Goal: Information Seeking & Learning: Learn about a topic

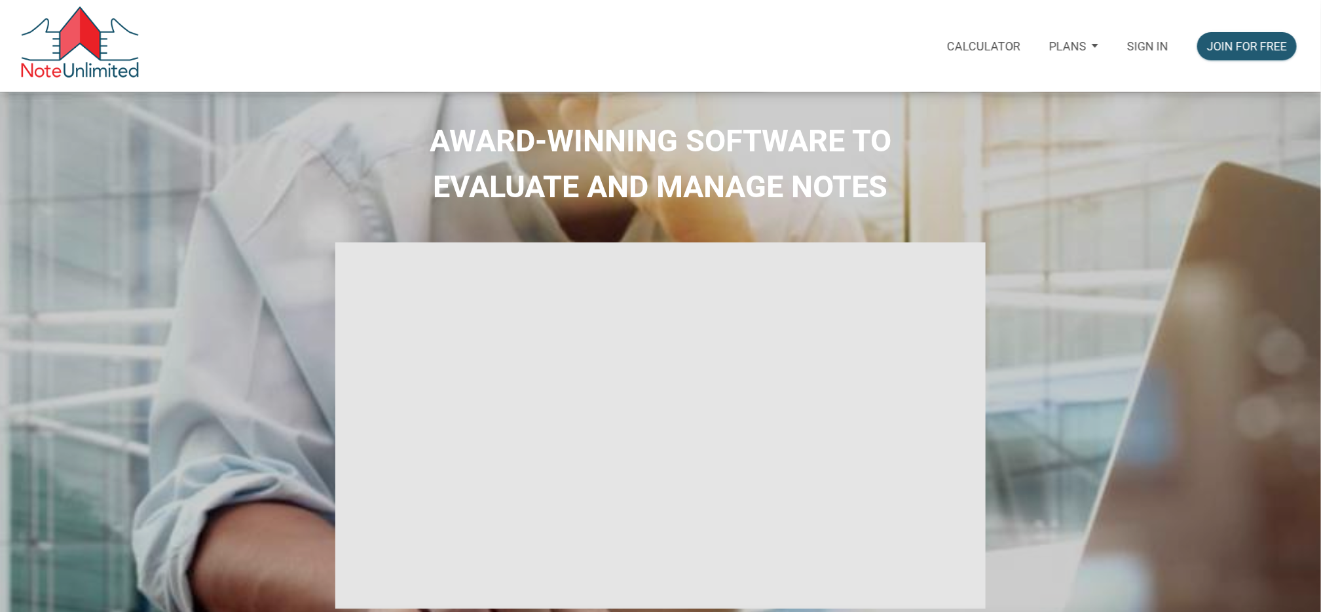
click at [1149, 49] on p "Sign in" at bounding box center [1147, 46] width 41 height 14
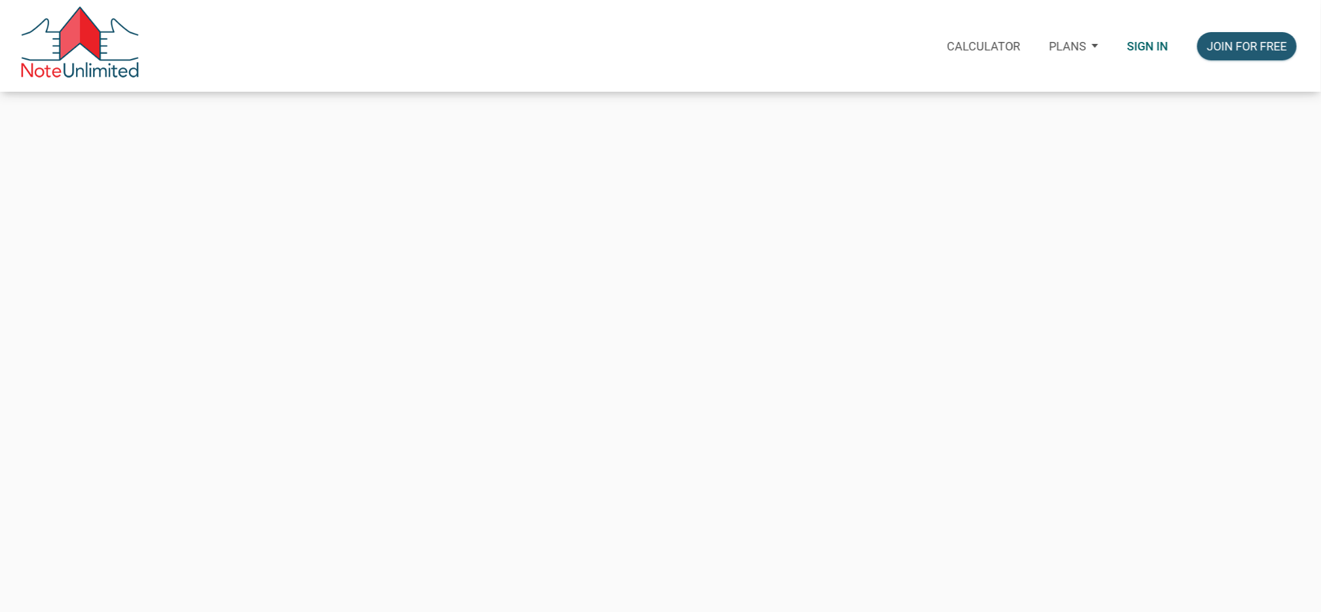
type input "automationnoteunlimited+buyer@gmail.com"
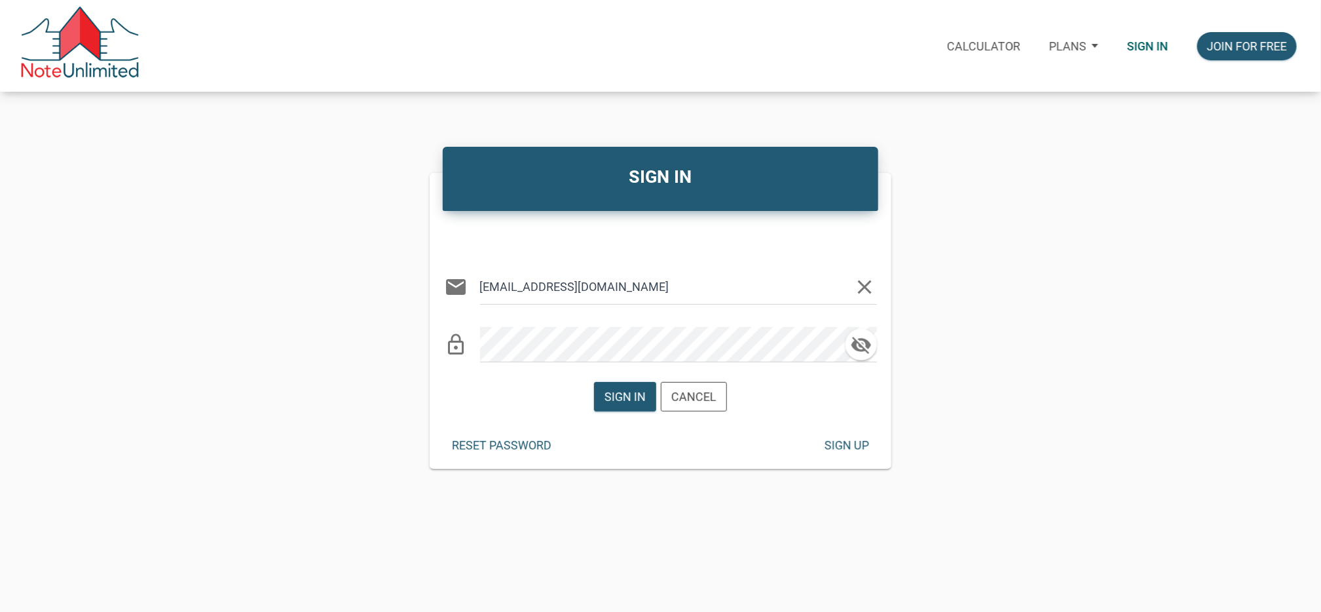
click at [864, 285] on icon "clear" at bounding box center [865, 287] width 24 height 24
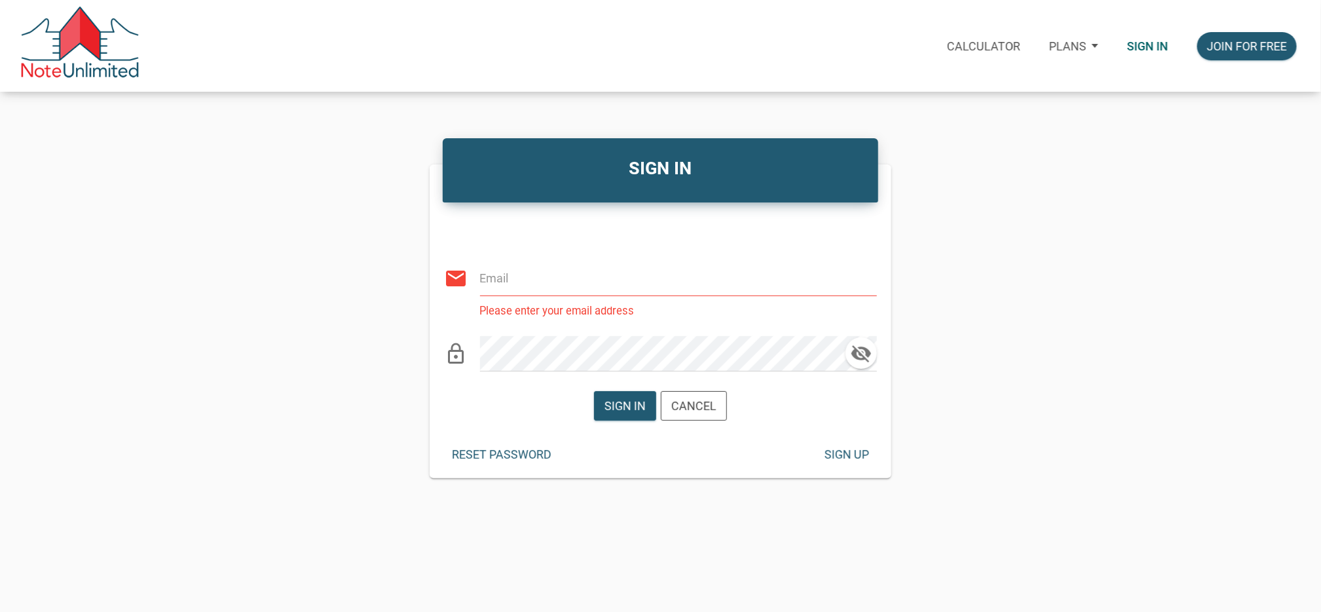
click at [621, 278] on input "email" at bounding box center [666, 278] width 373 height 35
type input "[EMAIL_ADDRESS][DOMAIN_NAME]"
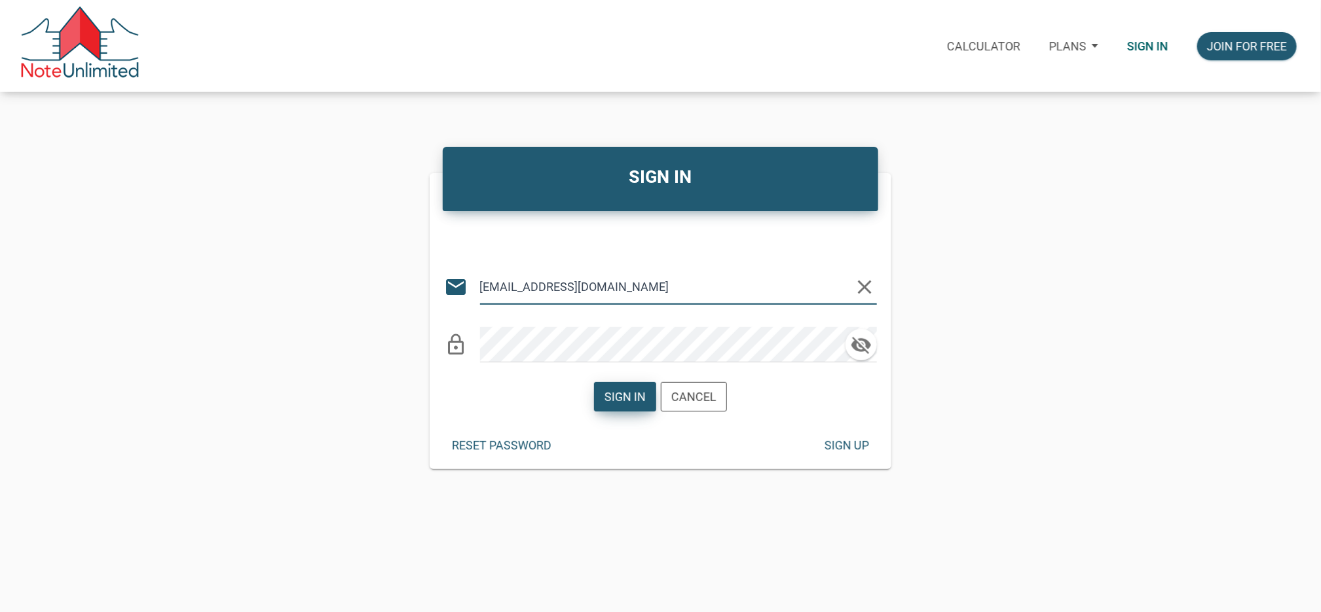
click at [635, 391] on div "Sign in" at bounding box center [624, 397] width 41 height 18
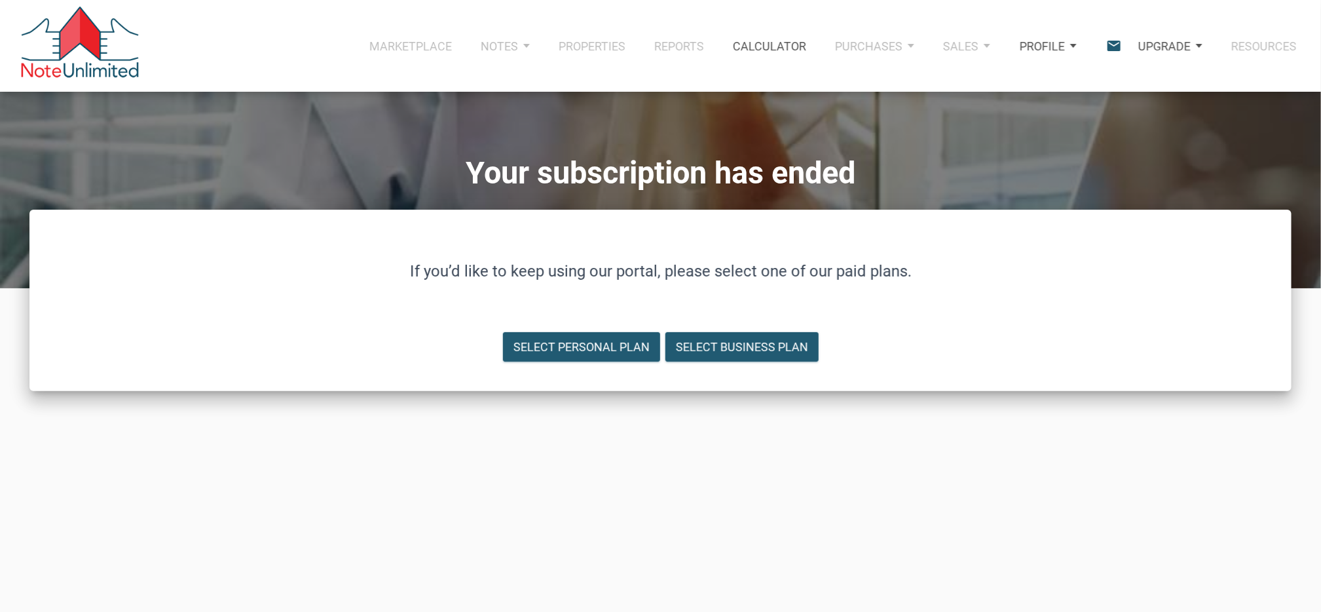
click at [1073, 45] on div "Profile" at bounding box center [1048, 45] width 86 height 47
click at [14, 191] on div "Your subscription has ended" at bounding box center [660, 190] width 1321 height 68
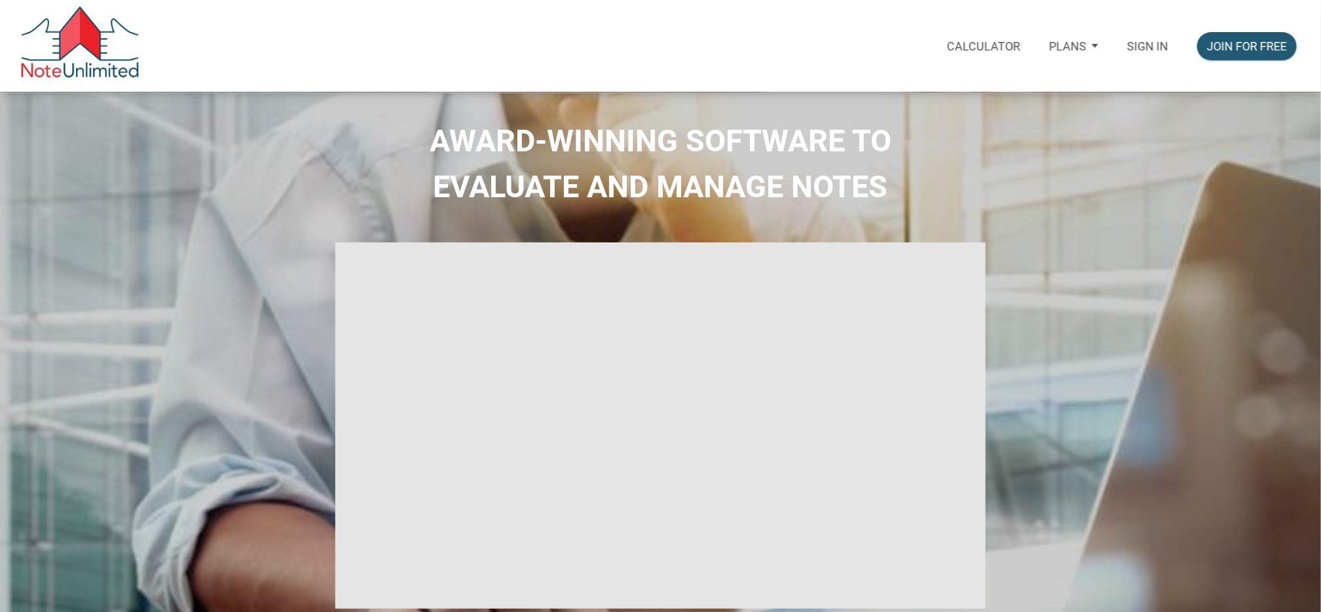
click at [1141, 46] on p "Sign in" at bounding box center [1147, 46] width 41 height 14
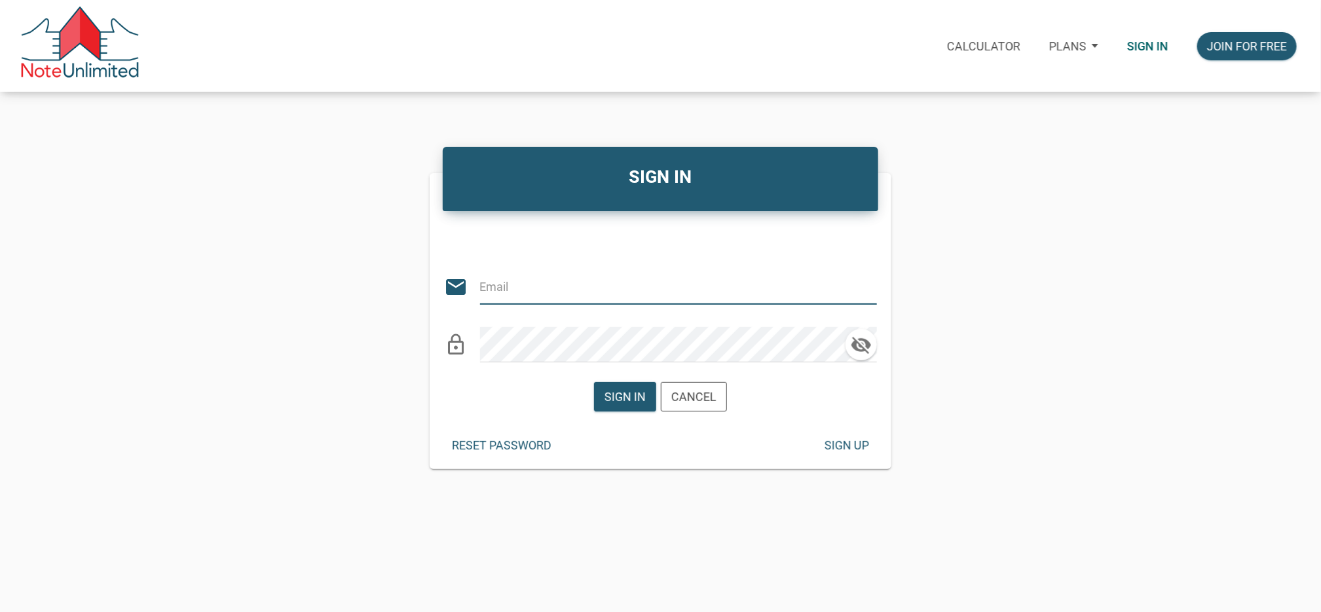
type input "[EMAIL_ADDRESS][DOMAIN_NAME]"
click at [863, 289] on icon "clear" at bounding box center [865, 287] width 24 height 24
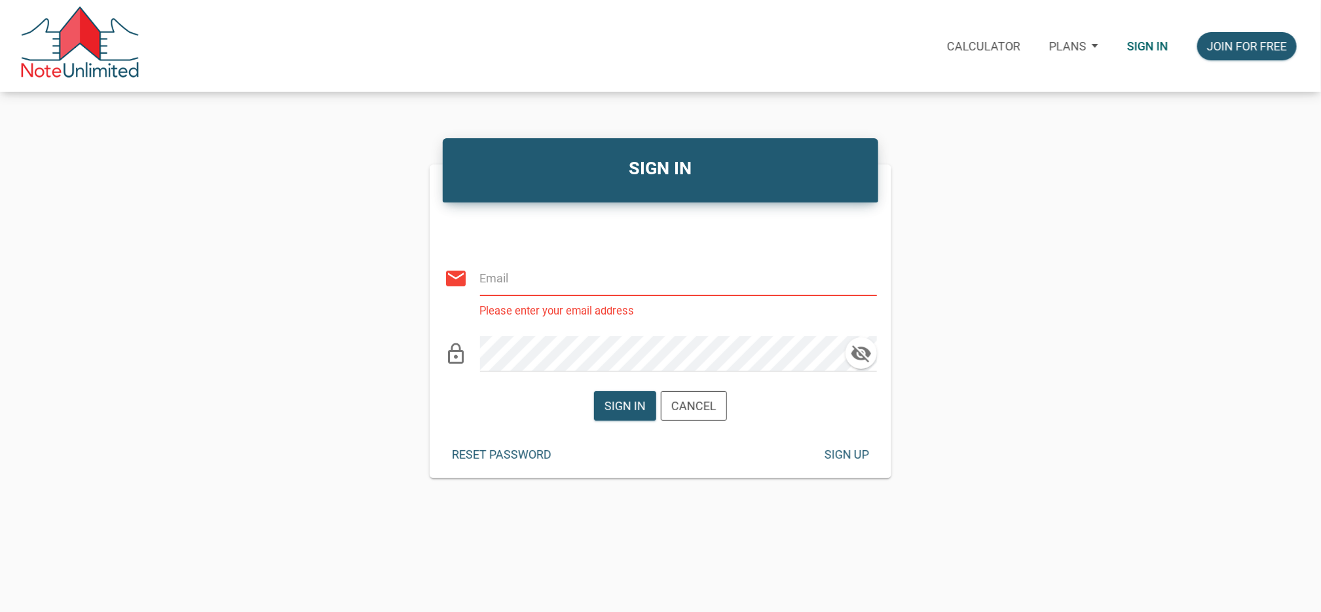
click at [645, 291] on input "email" at bounding box center [666, 278] width 373 height 35
type input "[EMAIL_ADDRESS][DOMAIN_NAME]"
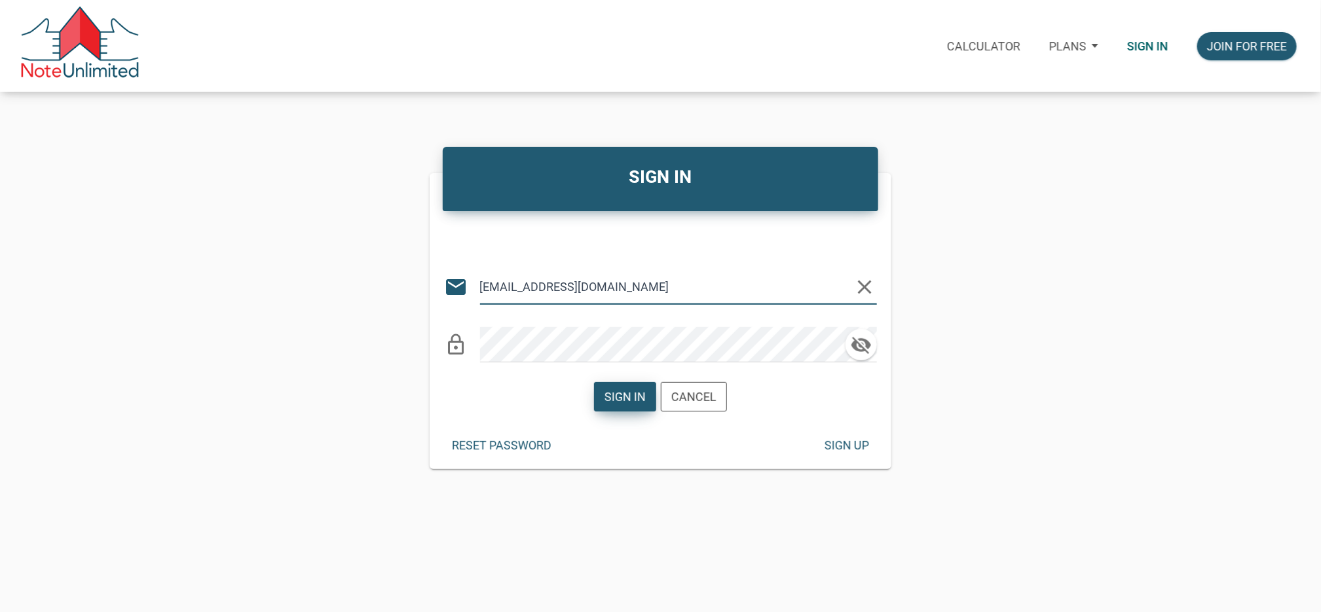
click at [631, 405] on div "Sign in" at bounding box center [624, 397] width 41 height 18
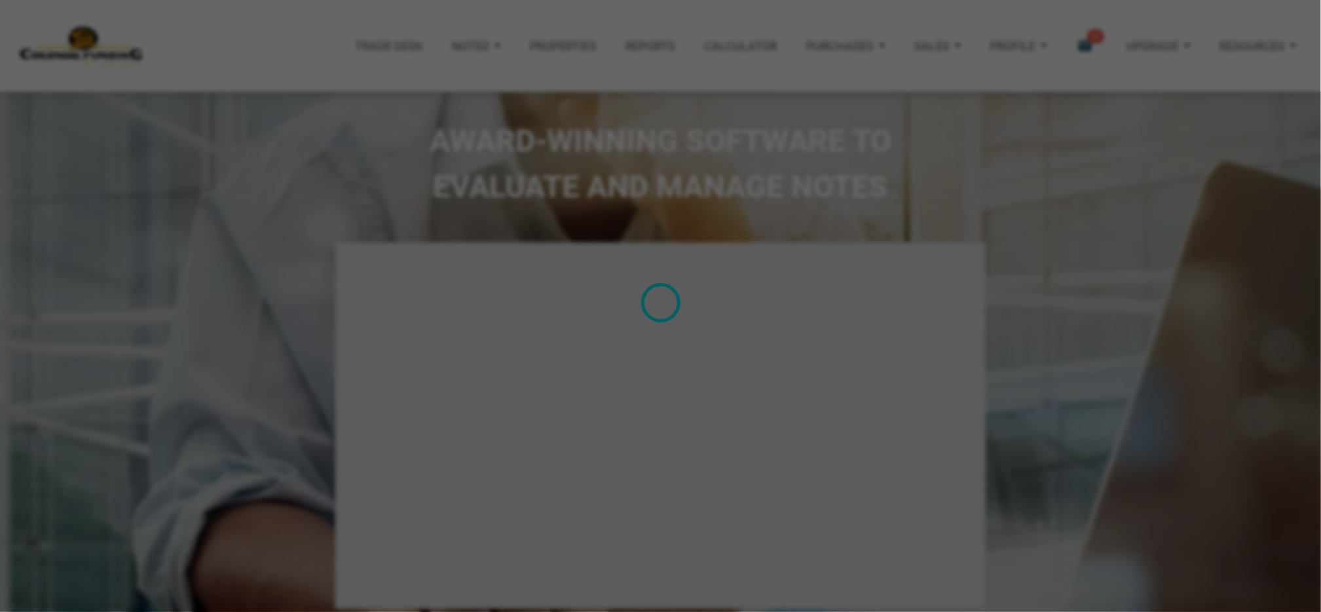
type input "Introduction to new features"
select select
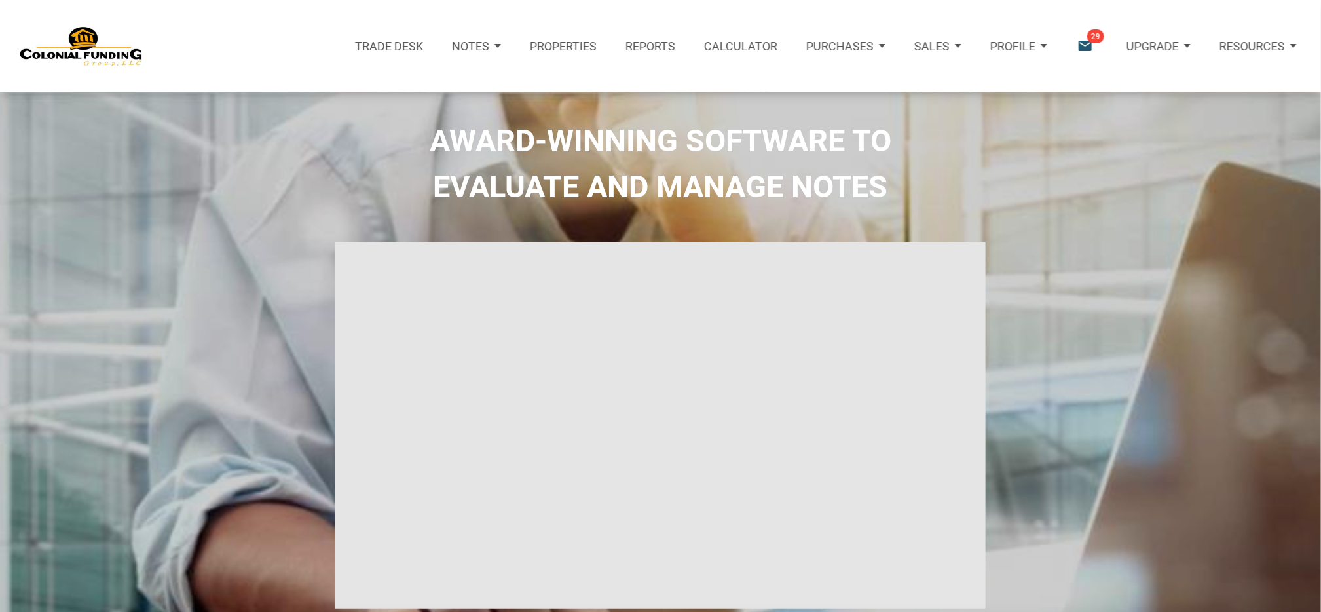
click at [499, 46] on div "Notes" at bounding box center [476, 45] width 78 height 47
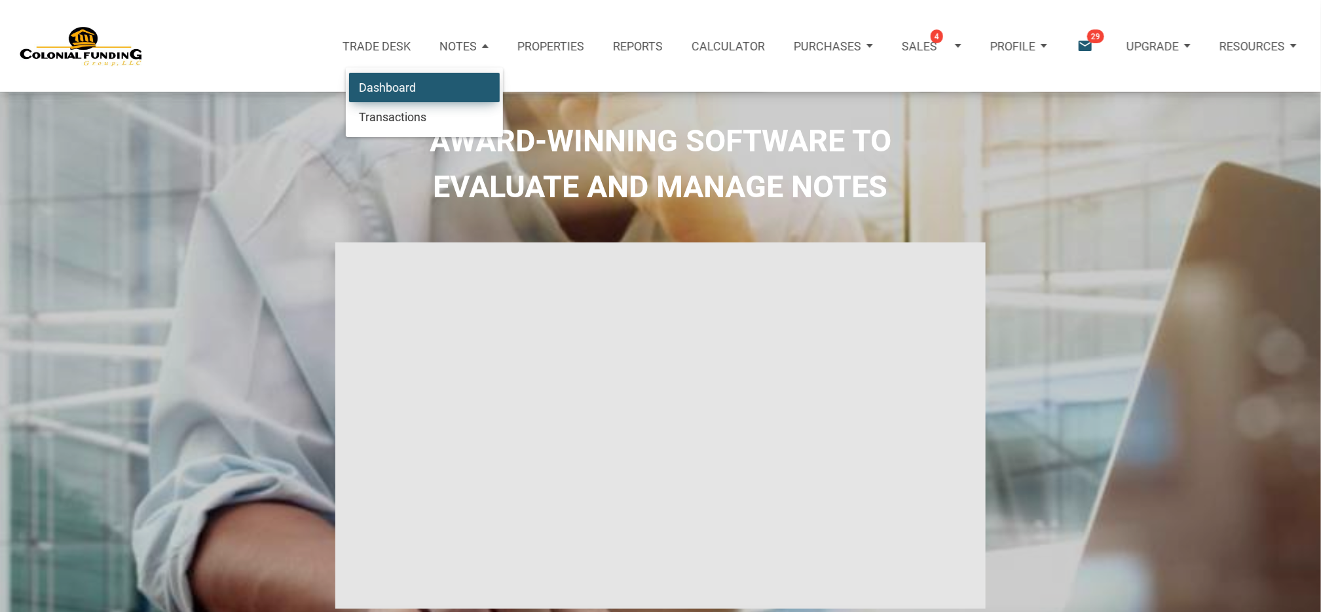
click at [448, 85] on link "Dashboard" at bounding box center [424, 87] width 151 height 30
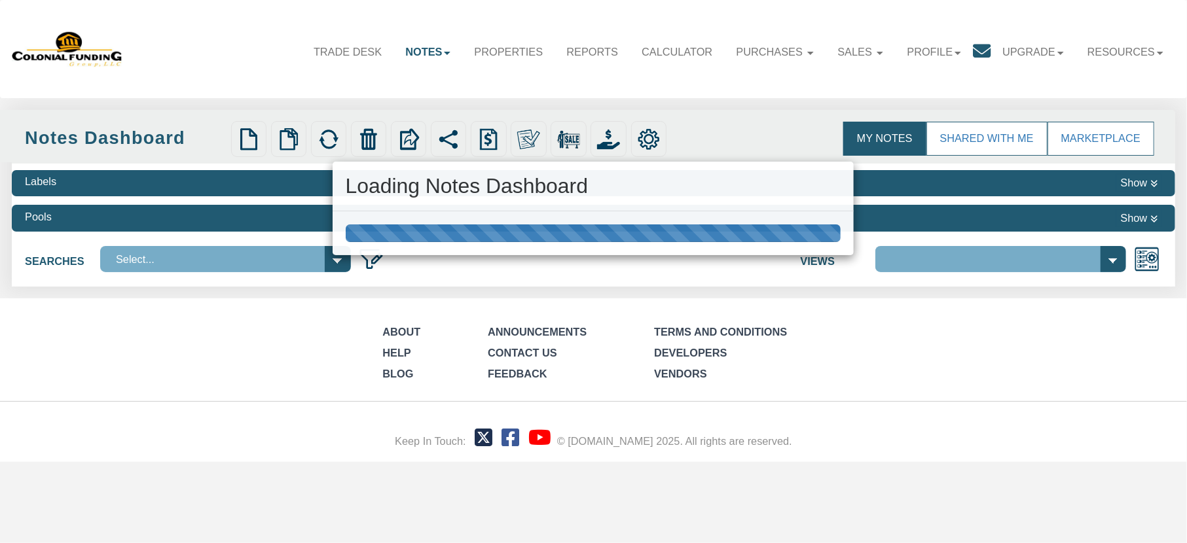
select select "316"
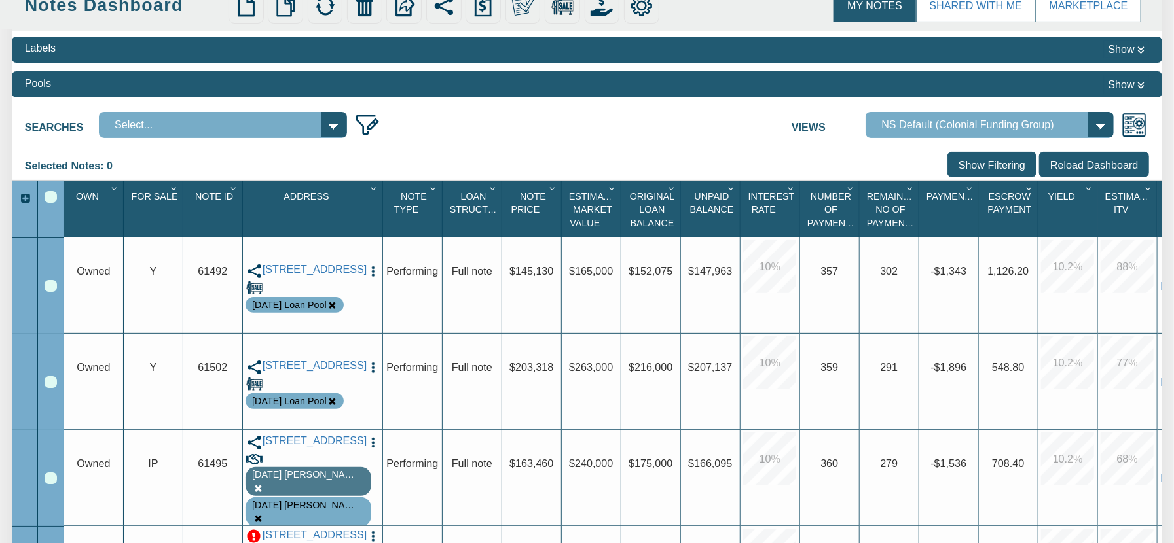
scroll to position [419, 0]
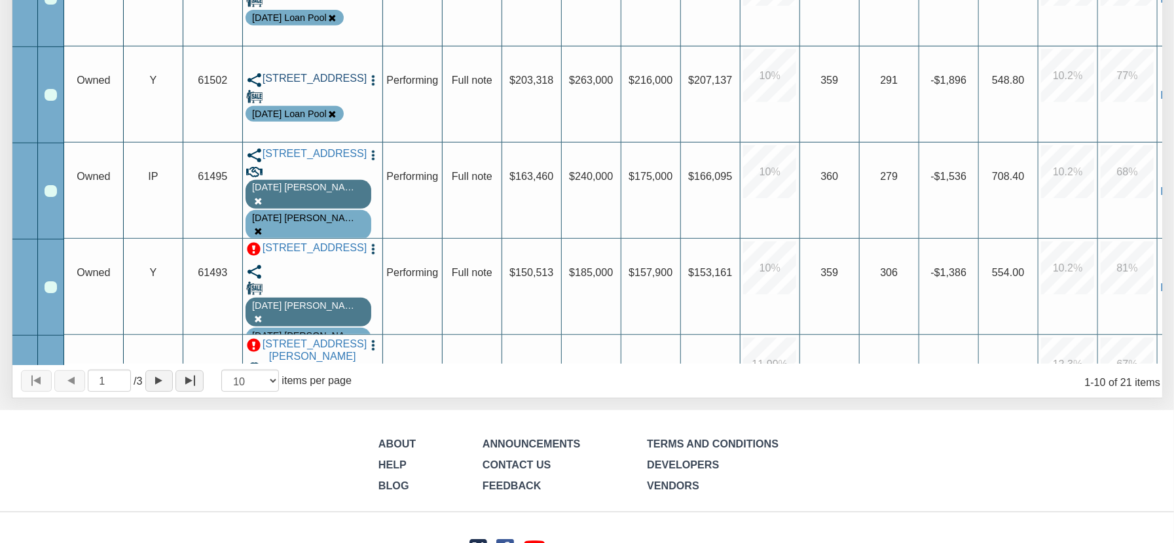
click at [305, 84] on link "2701 Huckleberry, Pasadena, TX, 77502" at bounding box center [313, 78] width 100 height 12
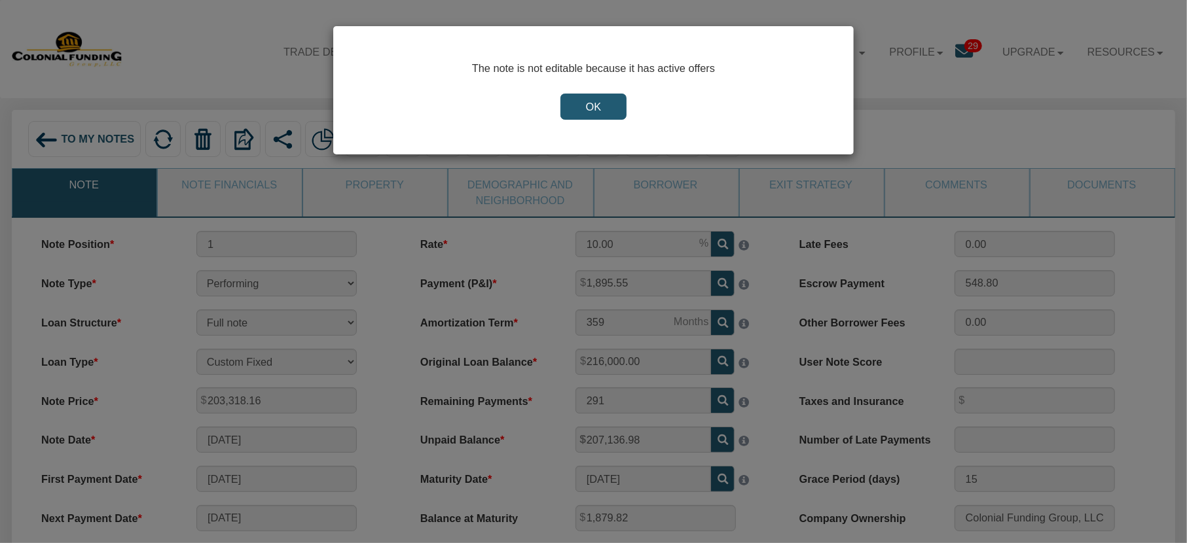
click at [588, 103] on input "OK" at bounding box center [593, 107] width 66 height 26
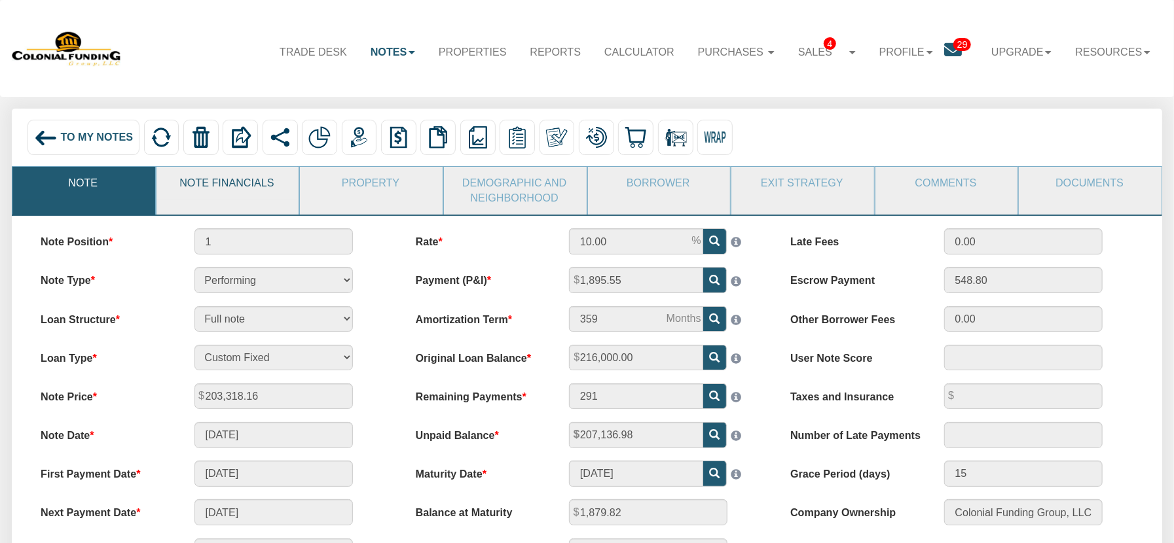
click at [236, 189] on link "Note Financials" at bounding box center [226, 183] width 141 height 33
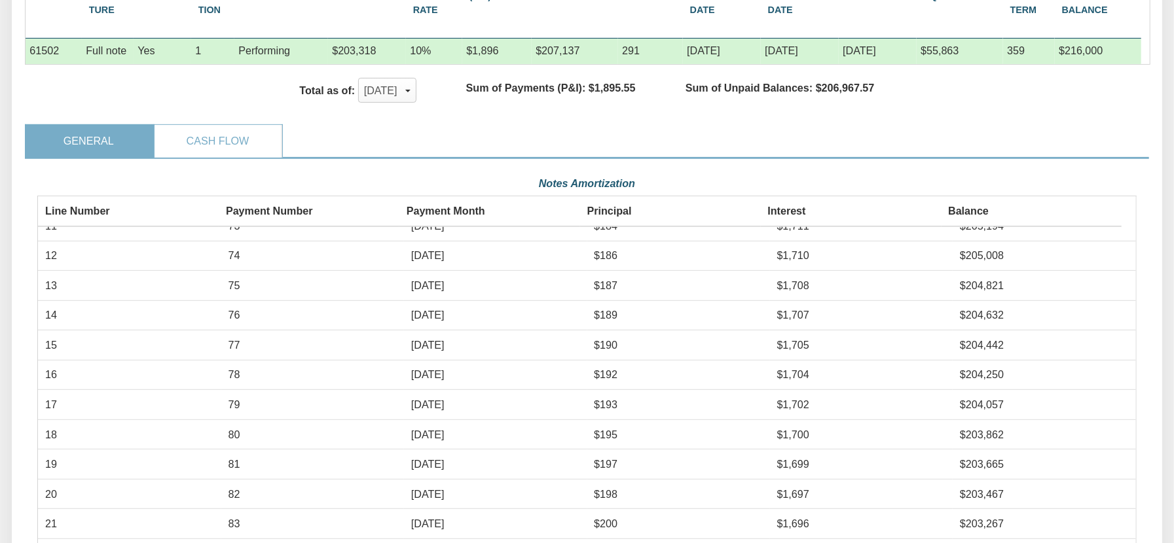
scroll to position [301, 0]
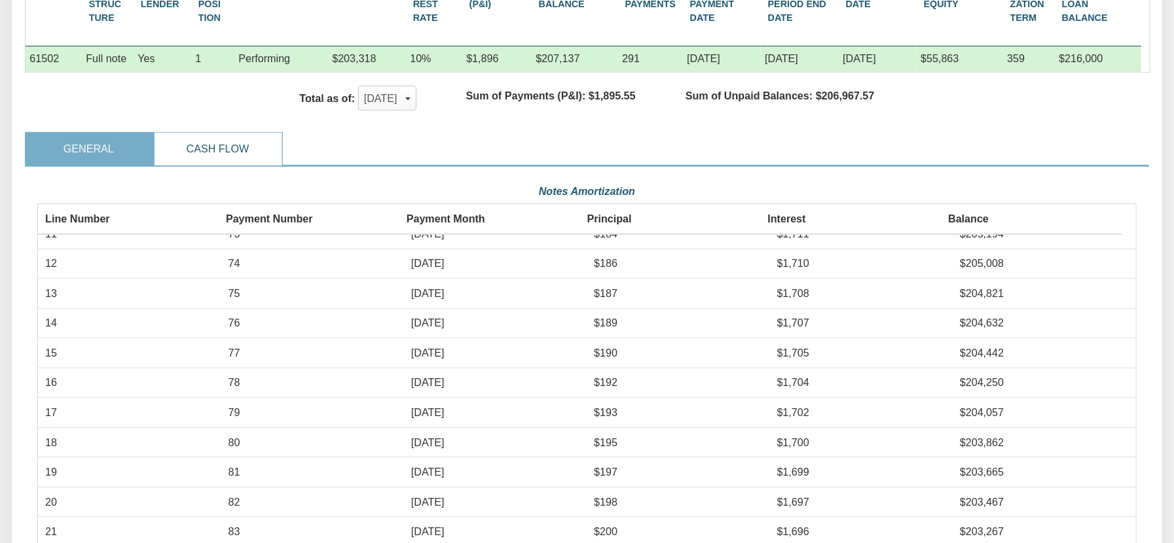
click at [232, 163] on link "Cash Flow" at bounding box center [218, 149] width 126 height 33
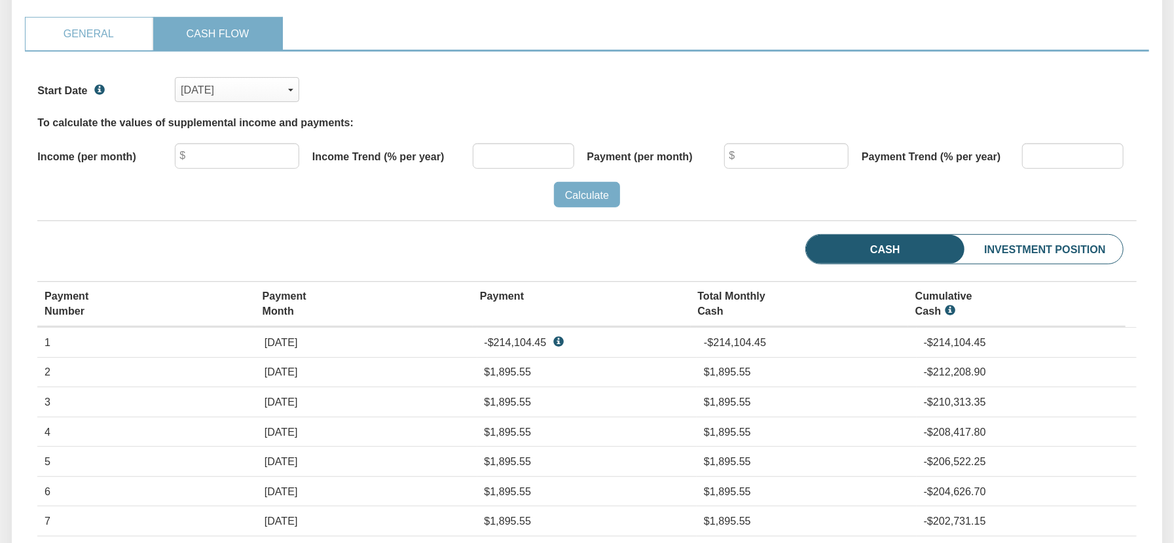
scroll to position [406, 0]
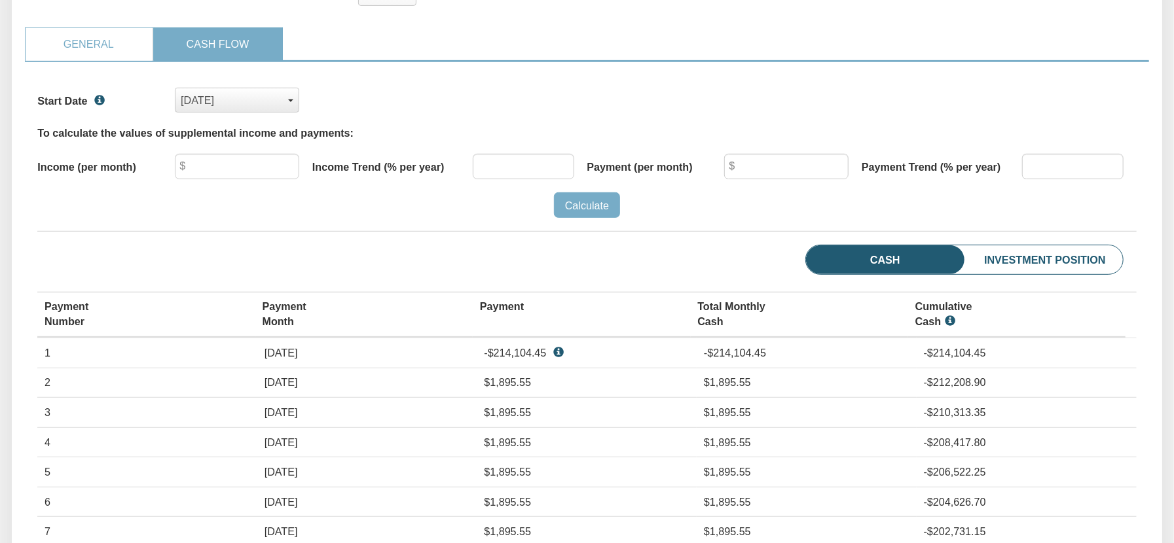
click at [288, 111] on div "Aug, 2020" at bounding box center [237, 101] width 113 height 22
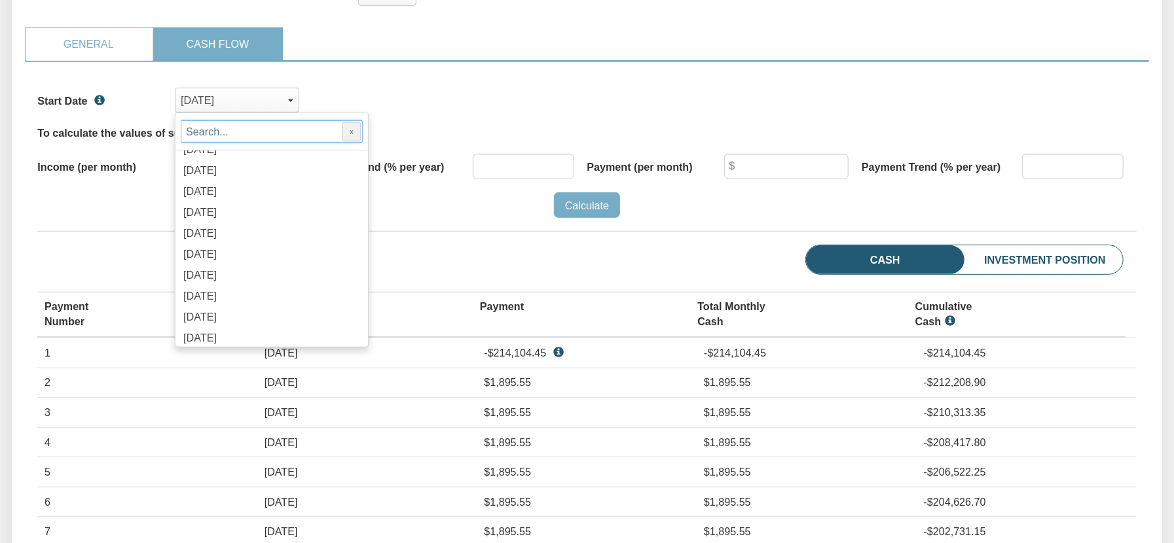
scroll to position [1257, 0]
click at [217, 234] on span "Nov, 2025" at bounding box center [199, 229] width 33 height 12
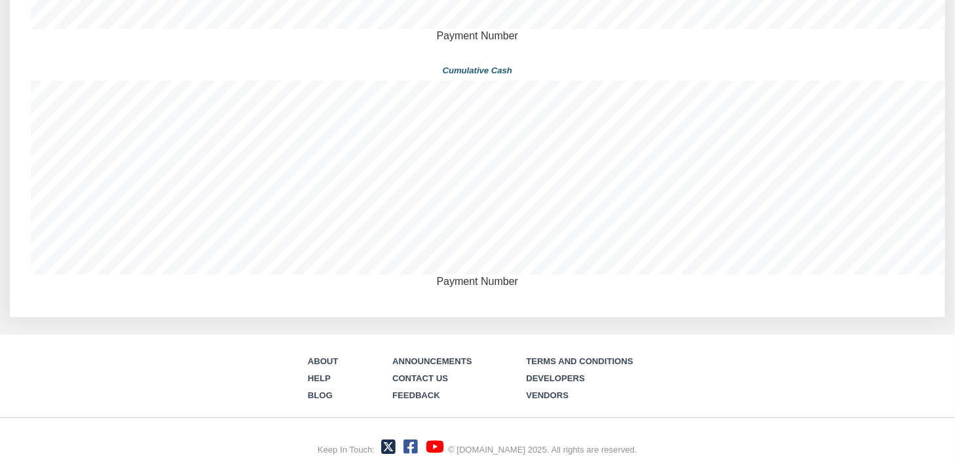
scroll to position [654546, 653847]
